Goal: Find specific page/section: Find specific page/section

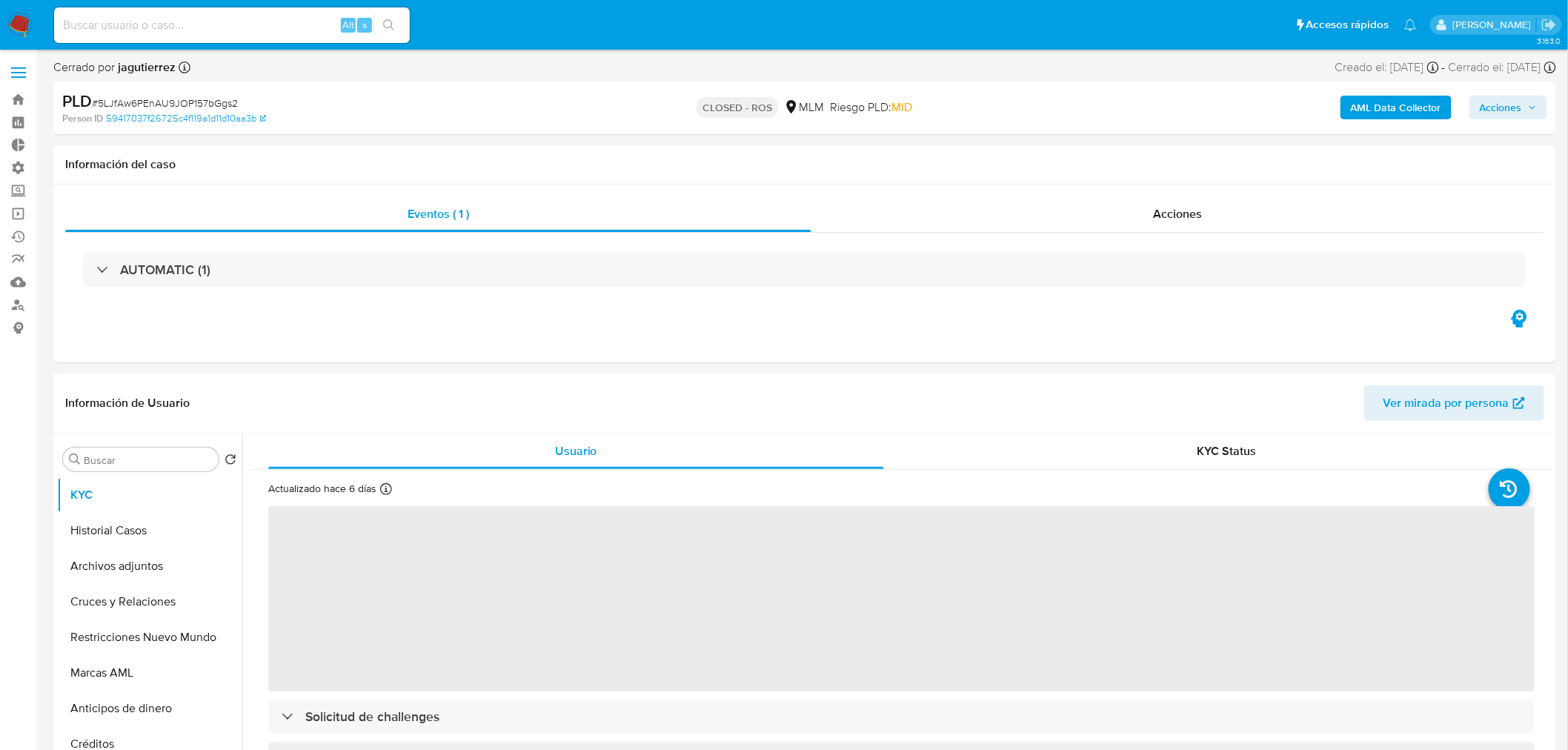
select select "10"
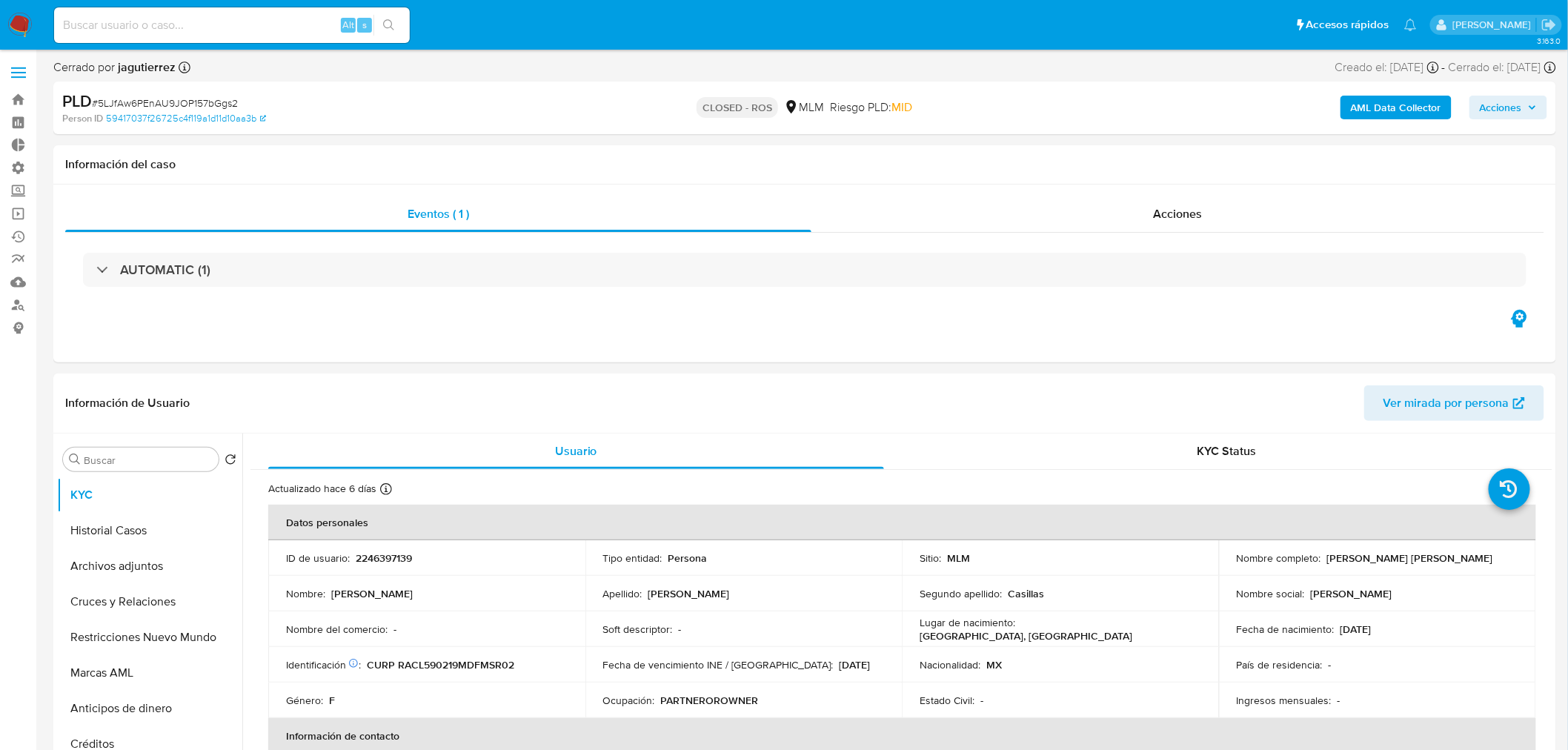
click at [183, 38] on div "Alt s" at bounding box center [232, 25] width 356 height 35
click at [171, 31] on input at bounding box center [232, 25] width 356 height 19
paste input "642273229"
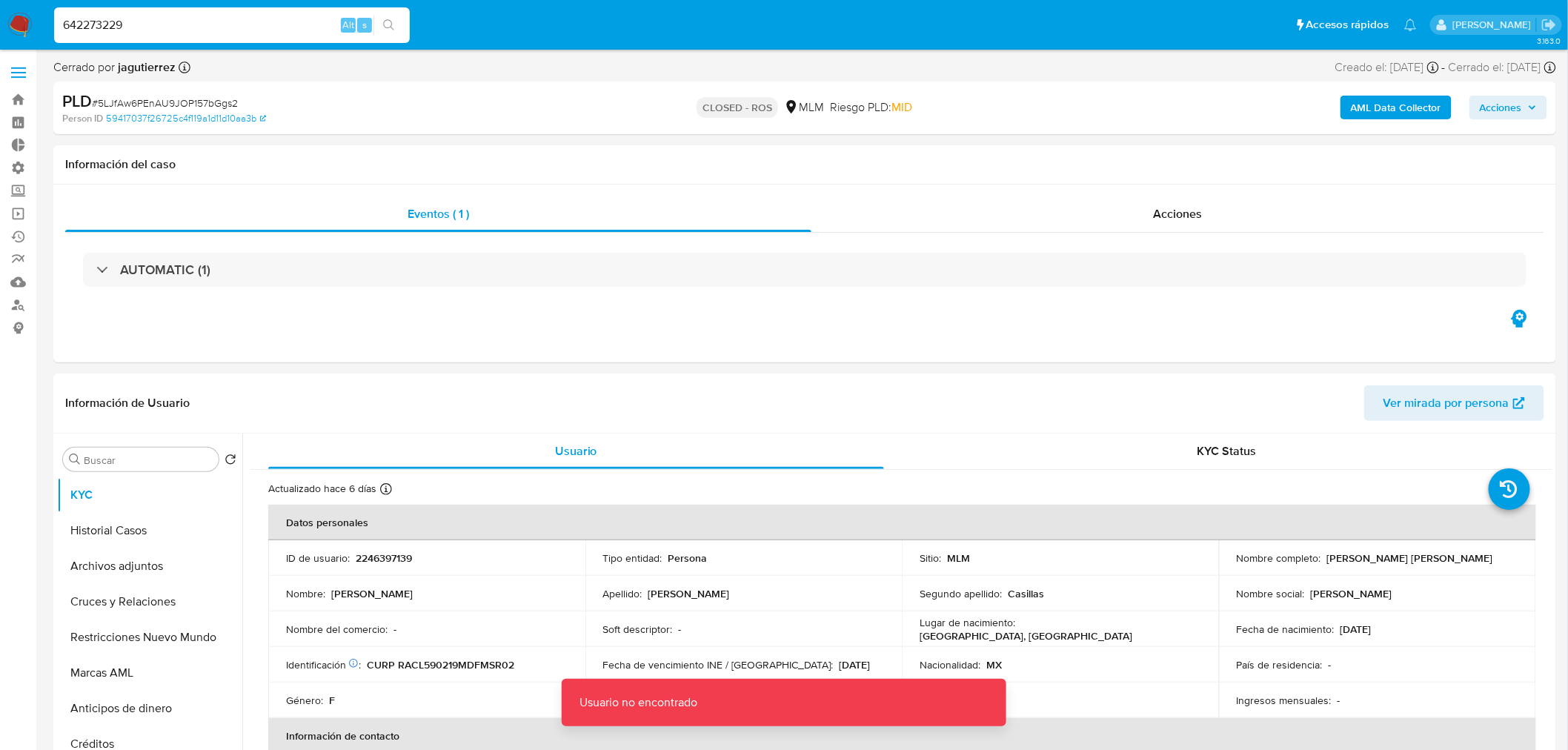
click at [245, 49] on nav "Pausado Ver notificaciones 642273229 Alt s Accesos rápidos Presiona las siguien…" at bounding box center [784, 24] width 1568 height 49
click at [200, 8] on div "642273229 Alt s" at bounding box center [232, 25] width 356 height 35
click at [204, 10] on div "642273229 Alt s" at bounding box center [232, 25] width 356 height 35
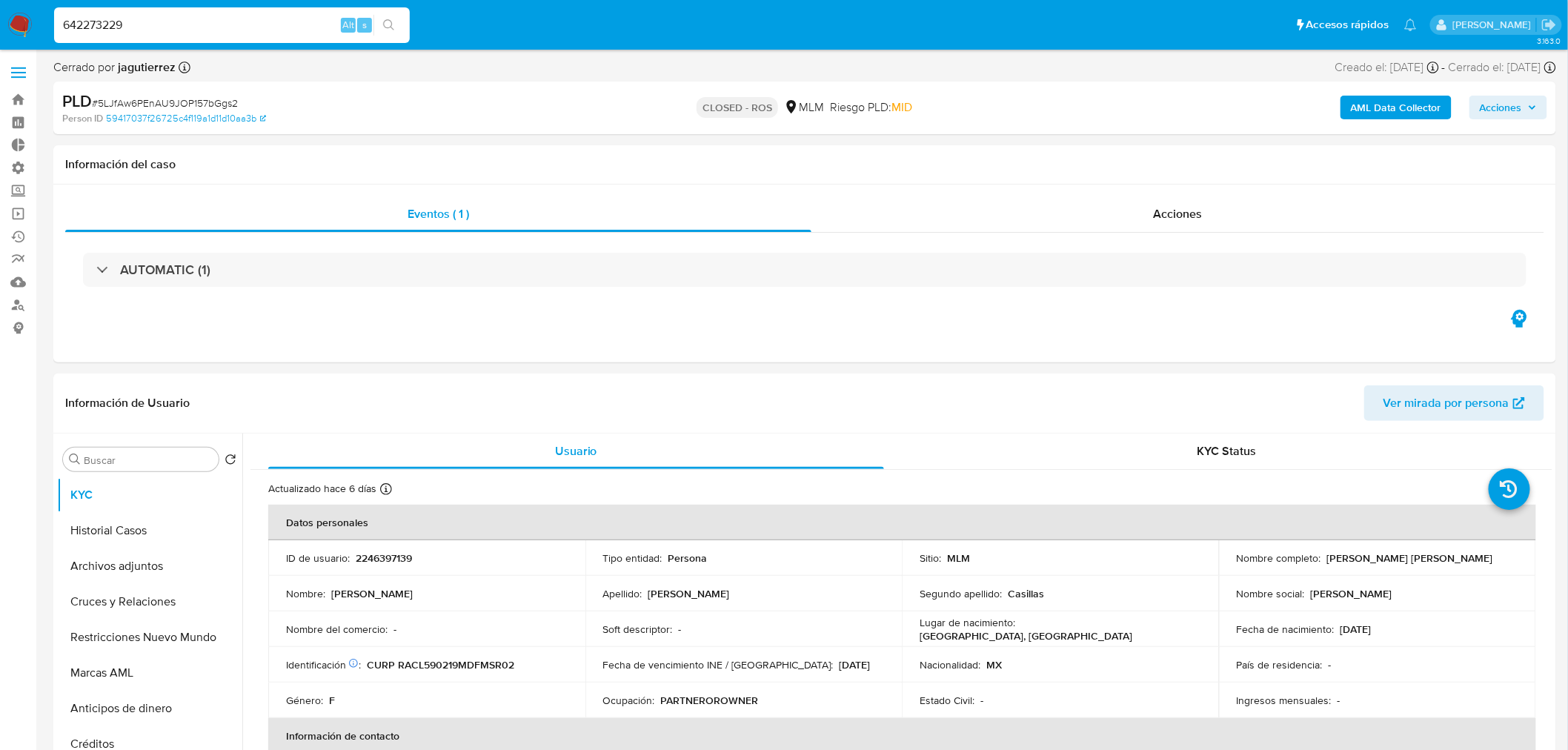
click at [209, 18] on input "642273229" at bounding box center [232, 25] width 356 height 19
type input "642273229"
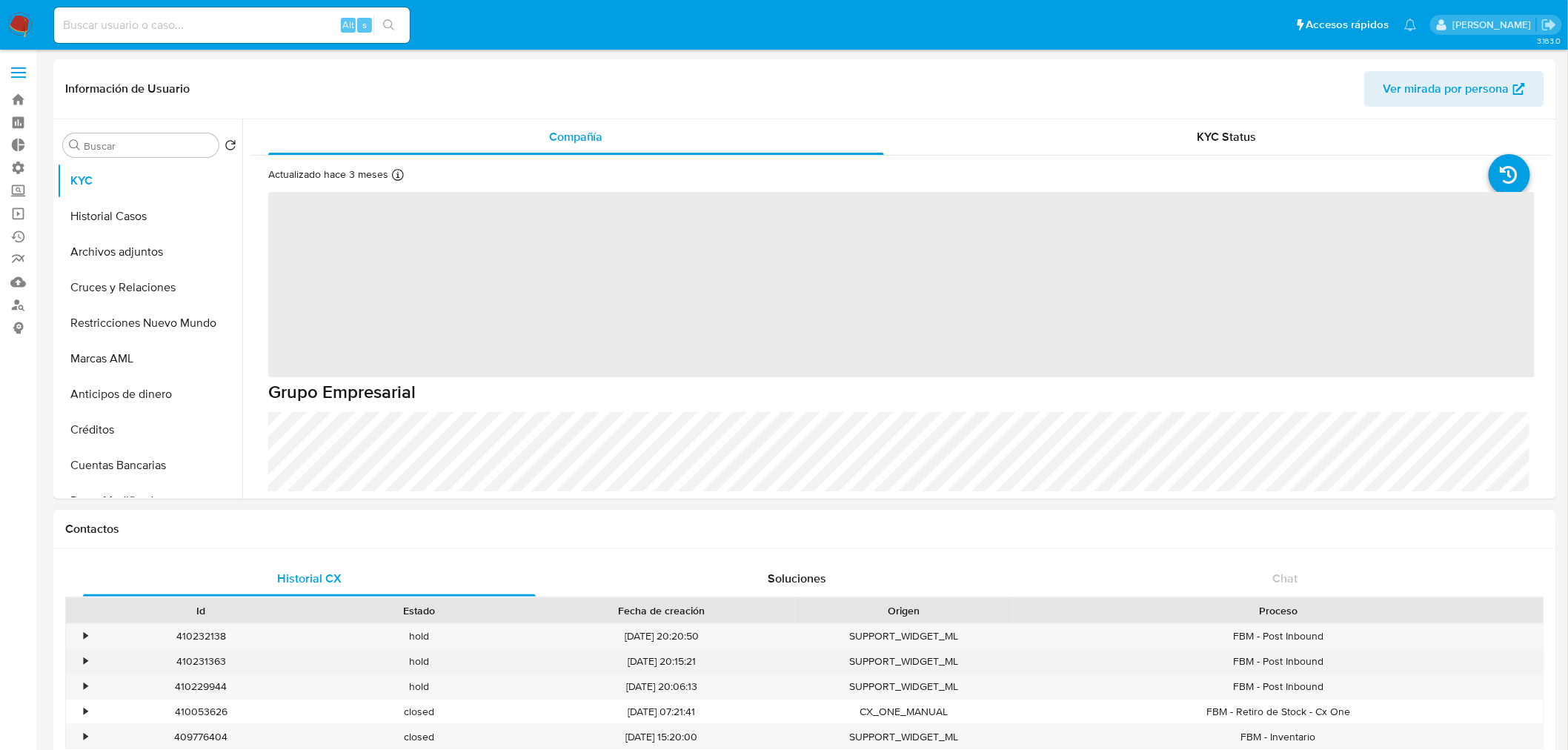
select select "10"
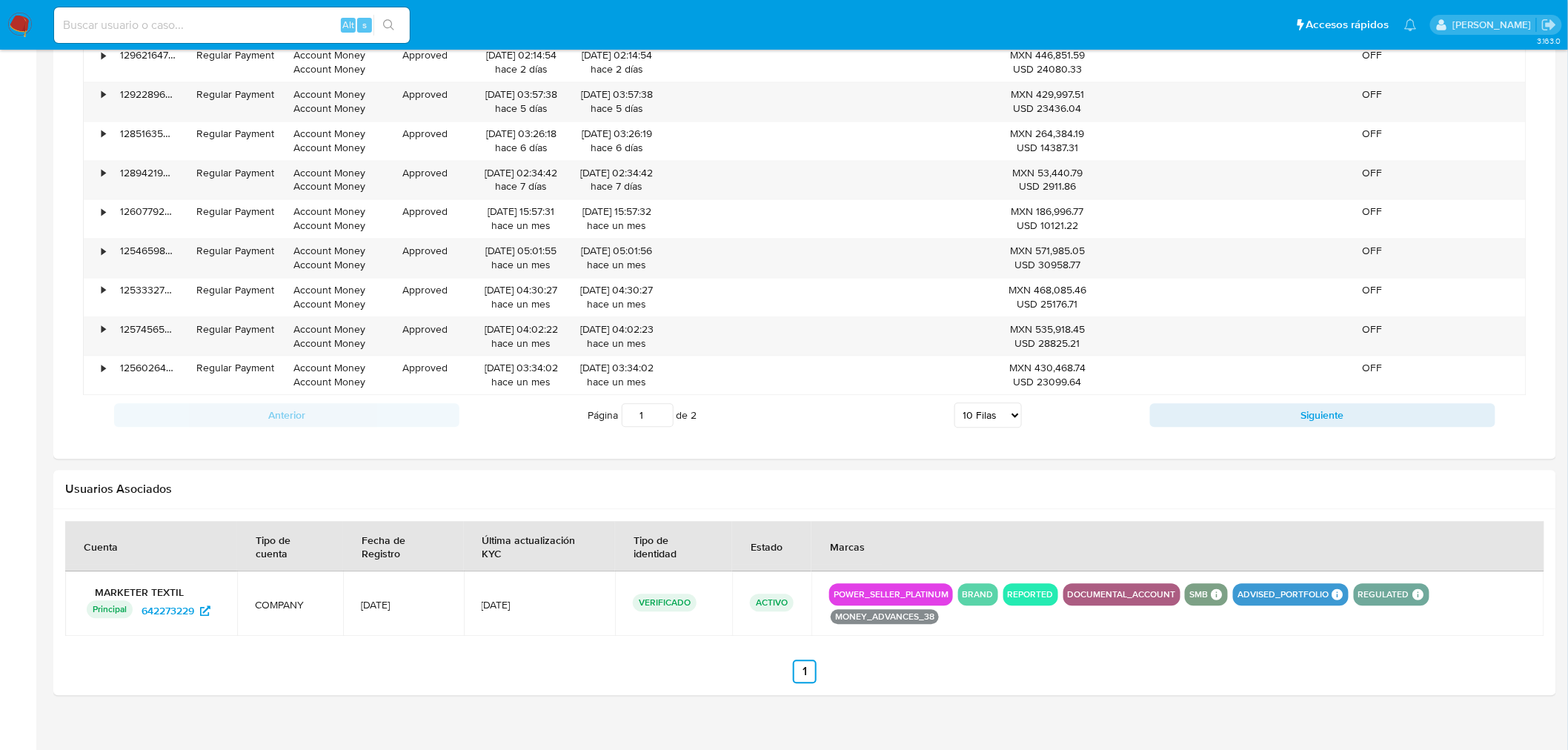
scroll to position [1211, 0]
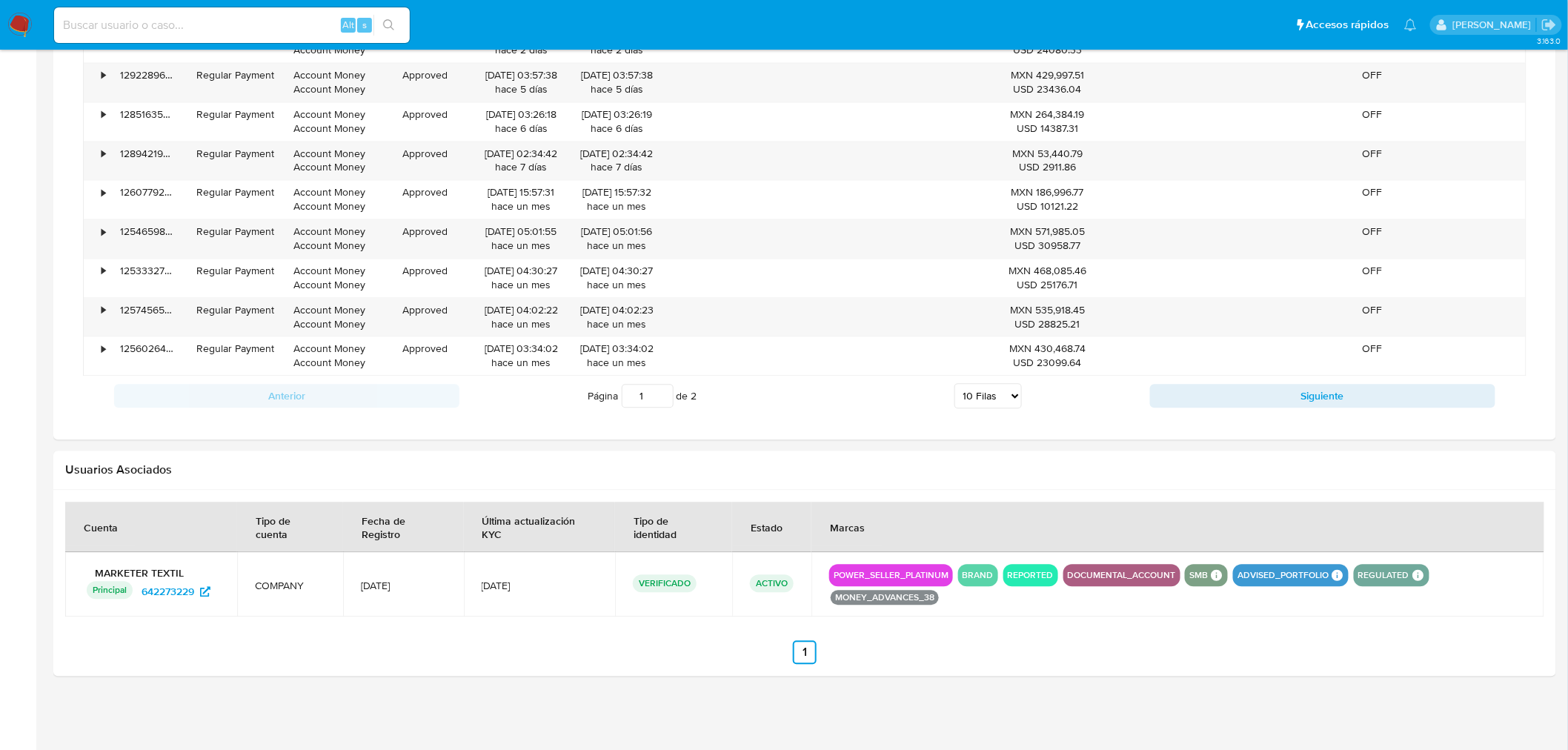
click at [130, 22] on input at bounding box center [232, 25] width 356 height 19
paste input "542755198"
type input "542755198"
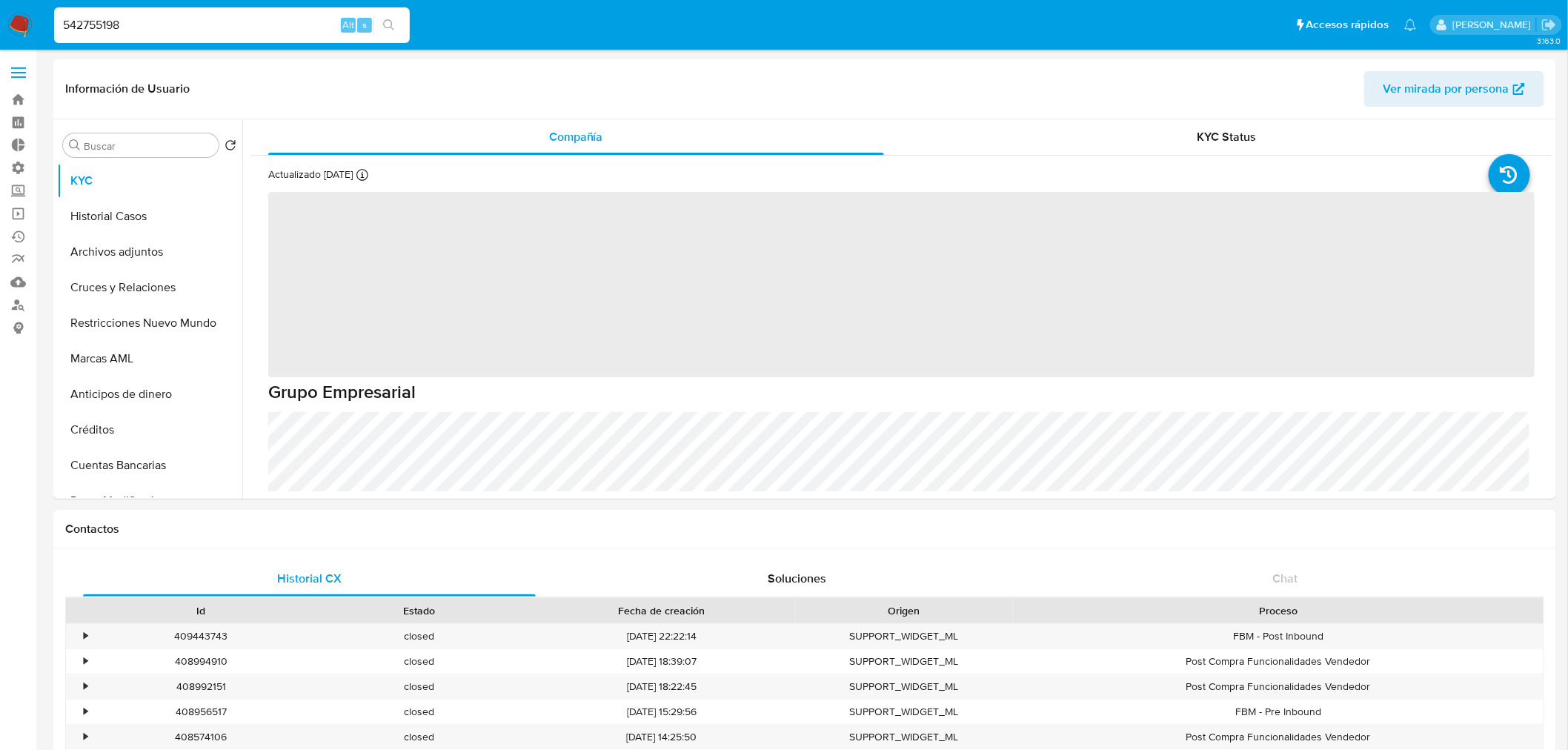
select select "10"
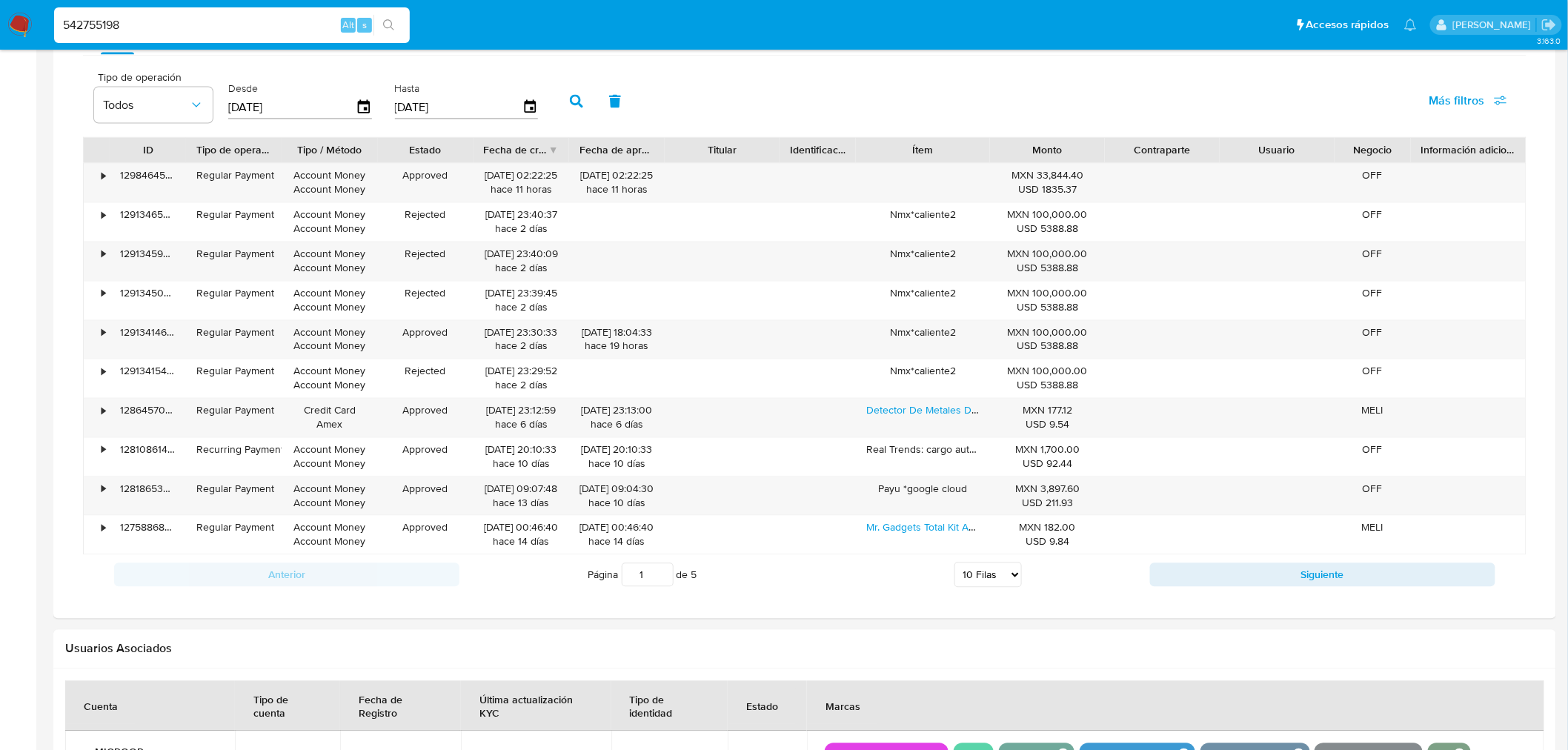
scroll to position [799, 0]
